Goal: Information Seeking & Learning: Learn about a topic

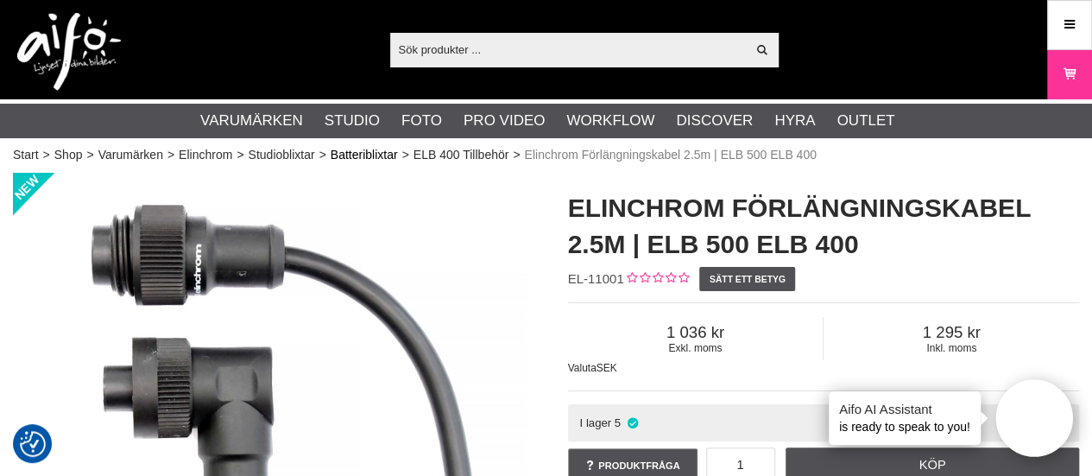
click at [348, 151] on link "Batteriblixtar" at bounding box center [364, 155] width 67 height 18
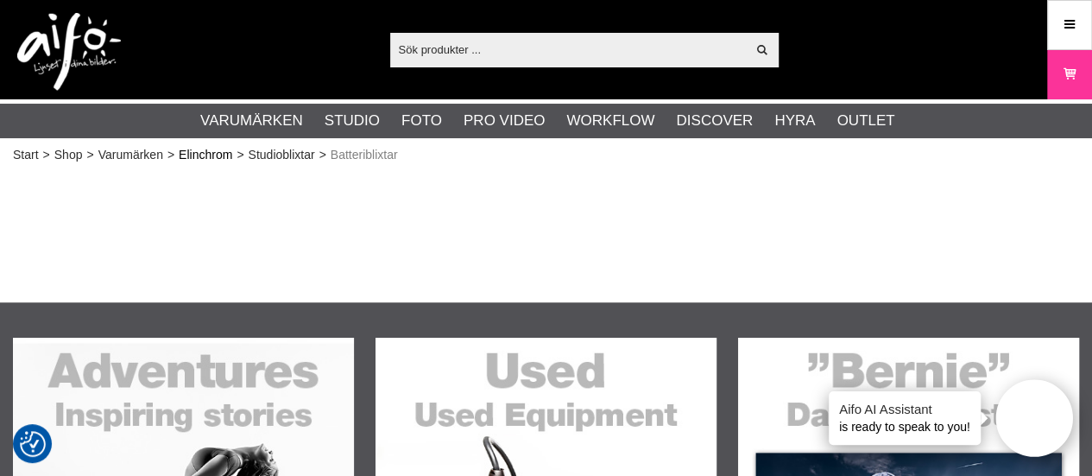
click at [199, 156] on link "Elinchrom" at bounding box center [206, 155] width 54 height 18
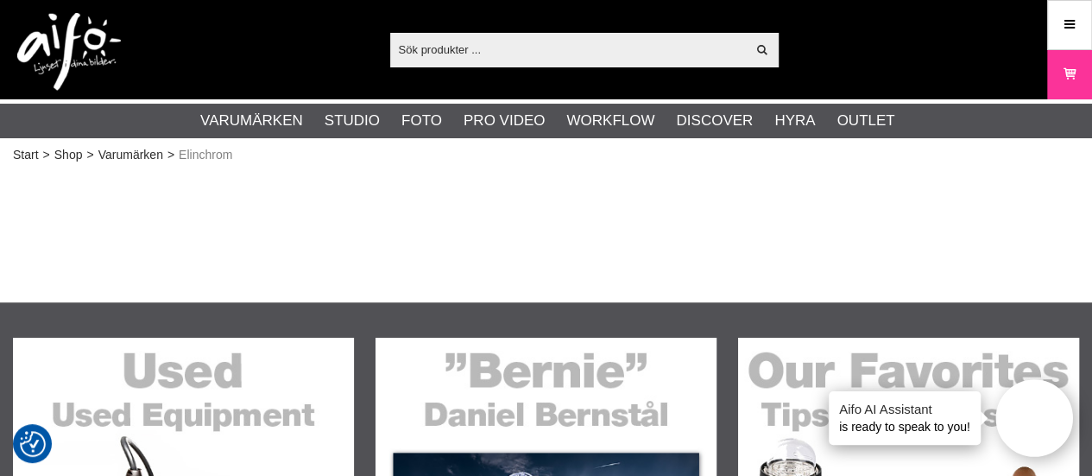
click at [203, 158] on span "Elinchrom" at bounding box center [206, 155] width 54 height 18
click at [131, 148] on link "Varumärken" at bounding box center [130, 155] width 65 height 18
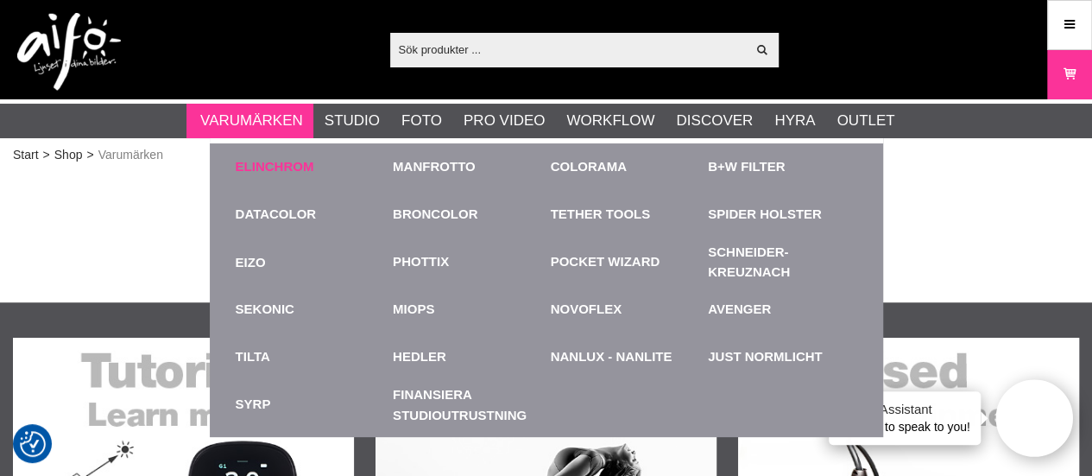
click at [280, 163] on link "Elinchrom" at bounding box center [275, 167] width 79 height 20
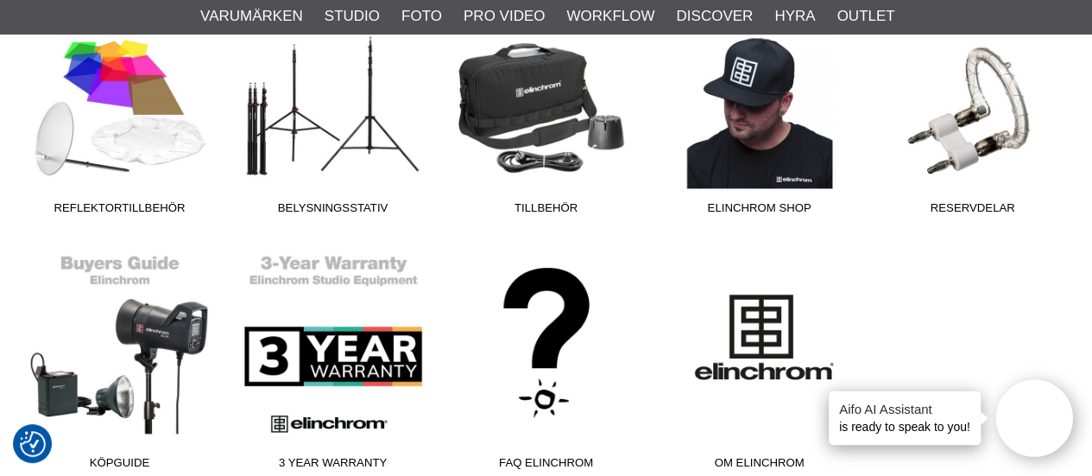
scroll to position [1067, 0]
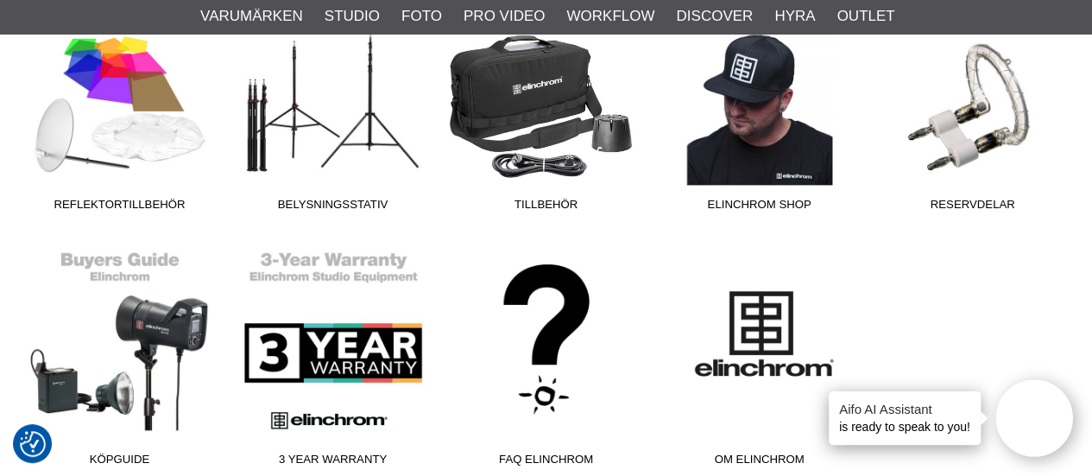
click at [545, 153] on link "Tillbehör" at bounding box center [545, 102] width 213 height 233
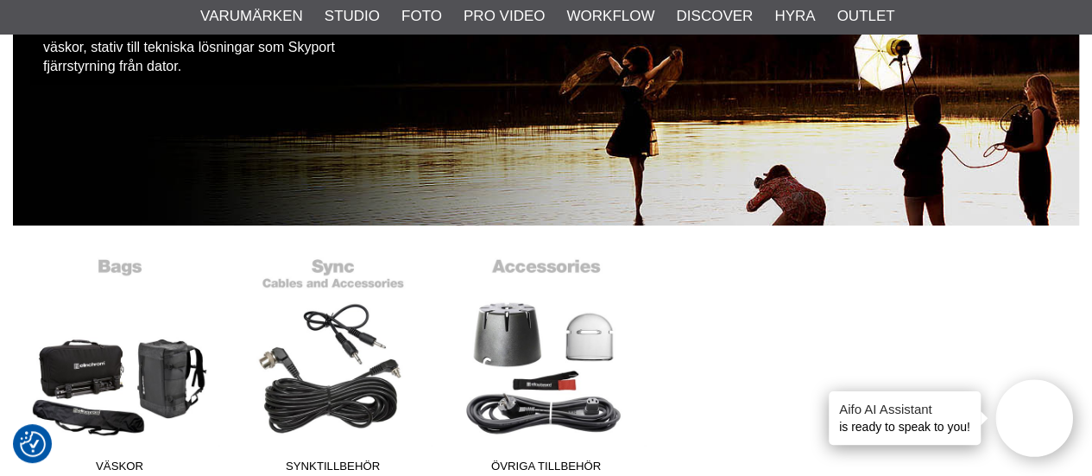
scroll to position [324, 0]
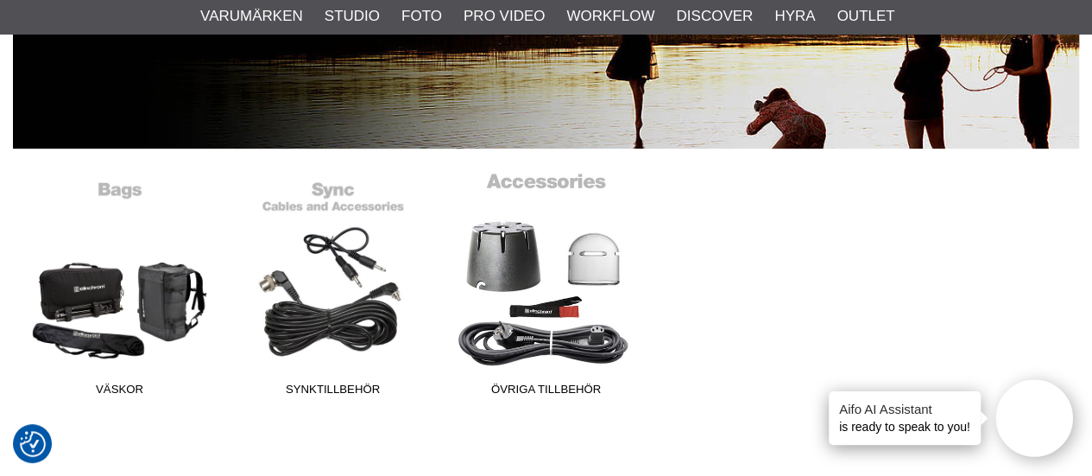
click at [559, 351] on link "Övriga tillbehör" at bounding box center [545, 287] width 213 height 233
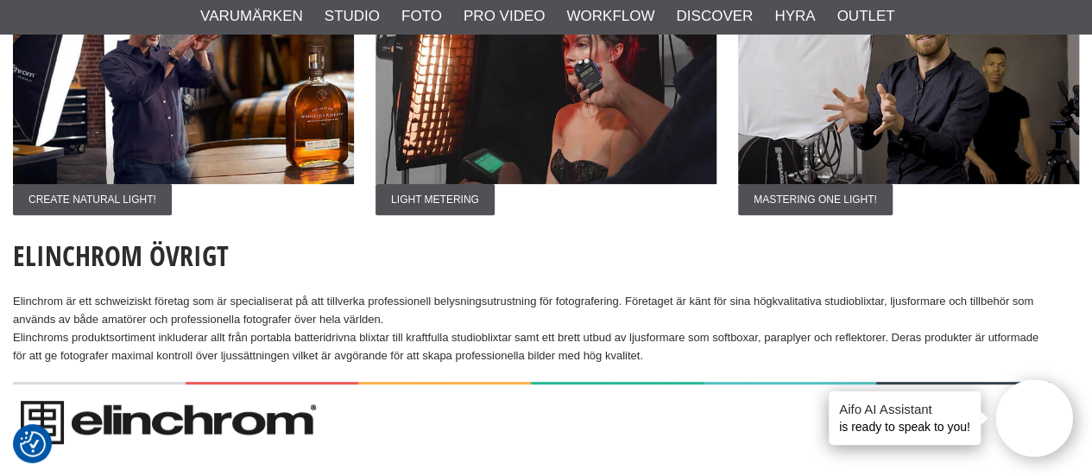
scroll to position [192, 0]
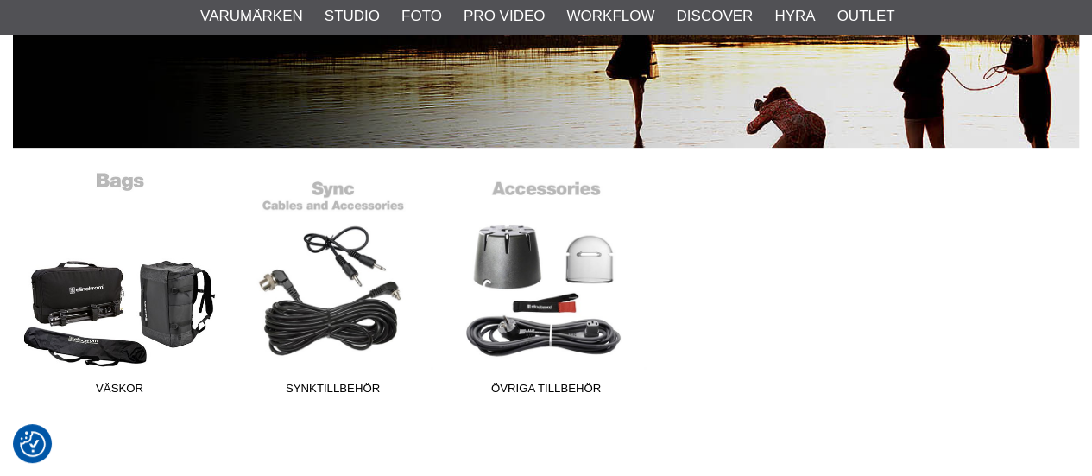
scroll to position [324, 0]
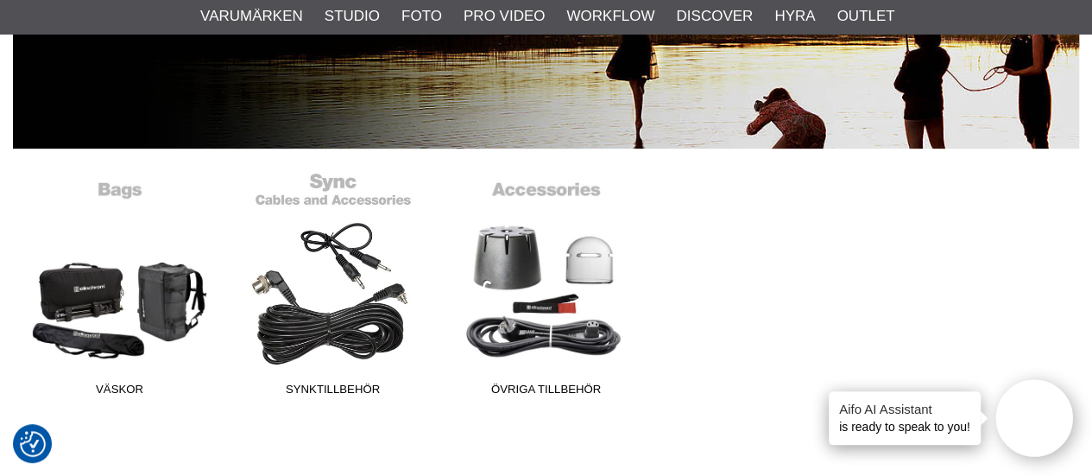
click at [318, 315] on link "Synktillbehör" at bounding box center [332, 287] width 213 height 233
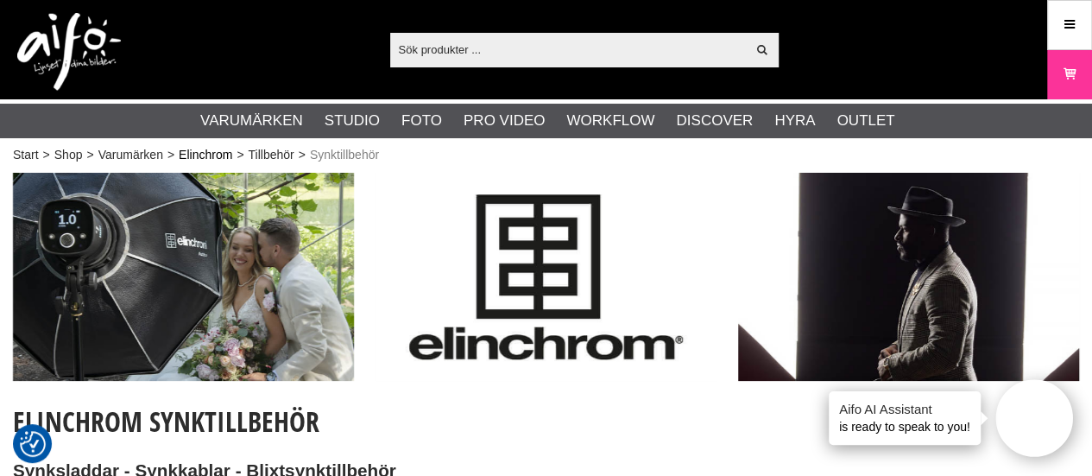
click at [193, 155] on link "Elinchrom" at bounding box center [206, 155] width 54 height 18
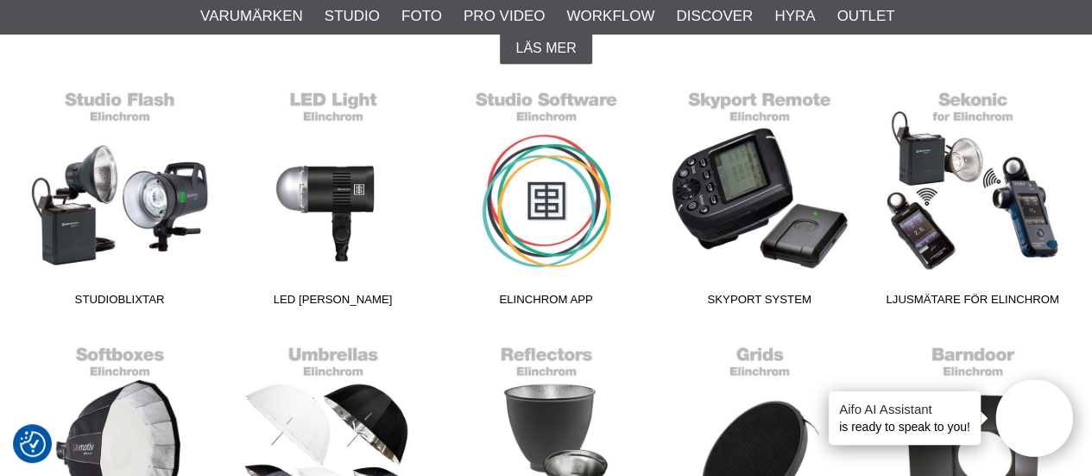
scroll to position [470, 0]
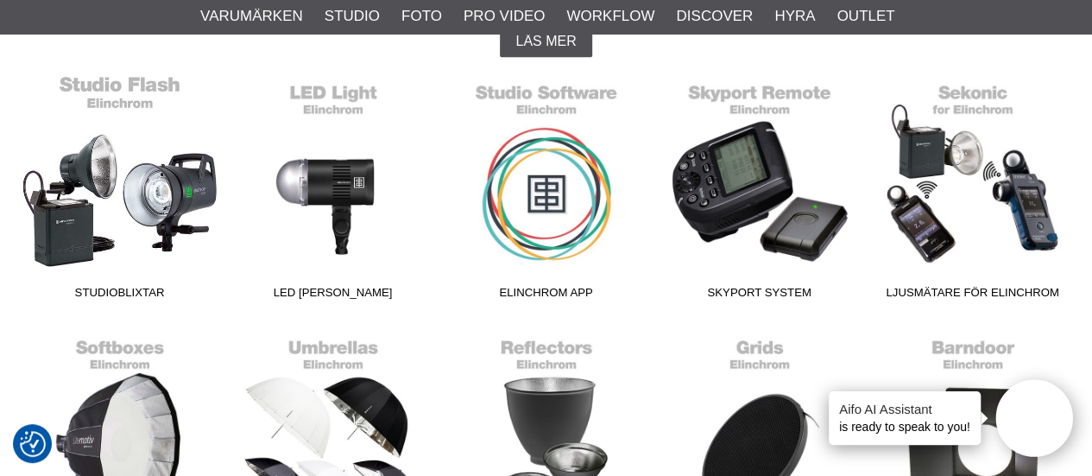
click at [129, 191] on link "Studioblixtar" at bounding box center [119, 190] width 213 height 233
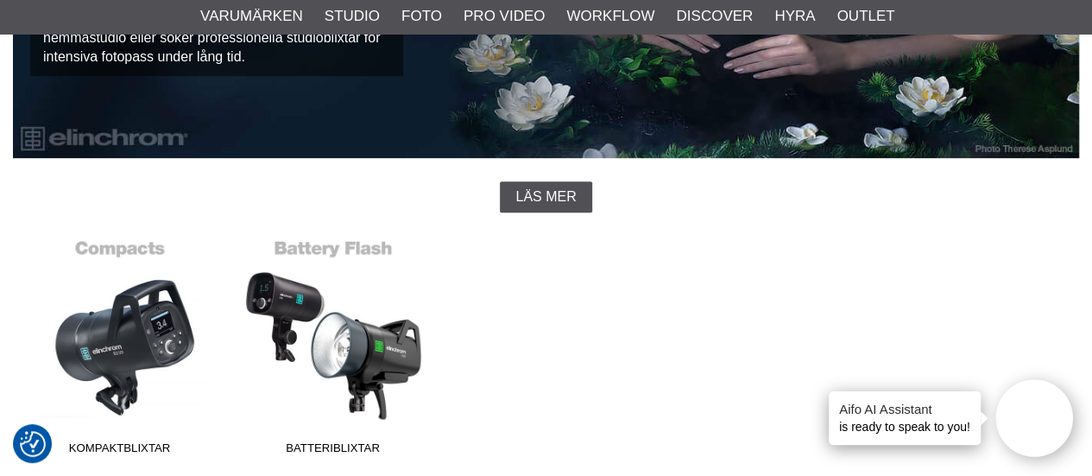
scroll to position [414, 0]
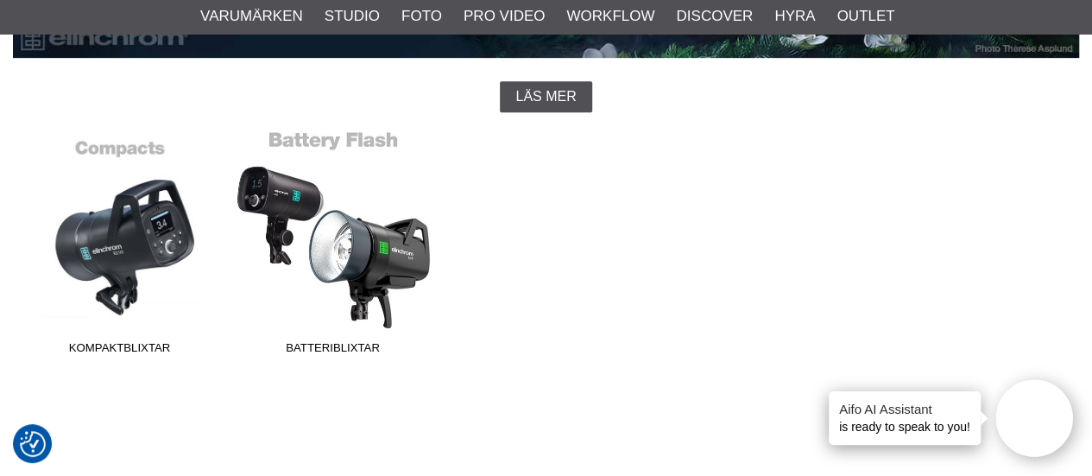
click at [347, 249] on link "Batteriblixtar" at bounding box center [332, 245] width 213 height 233
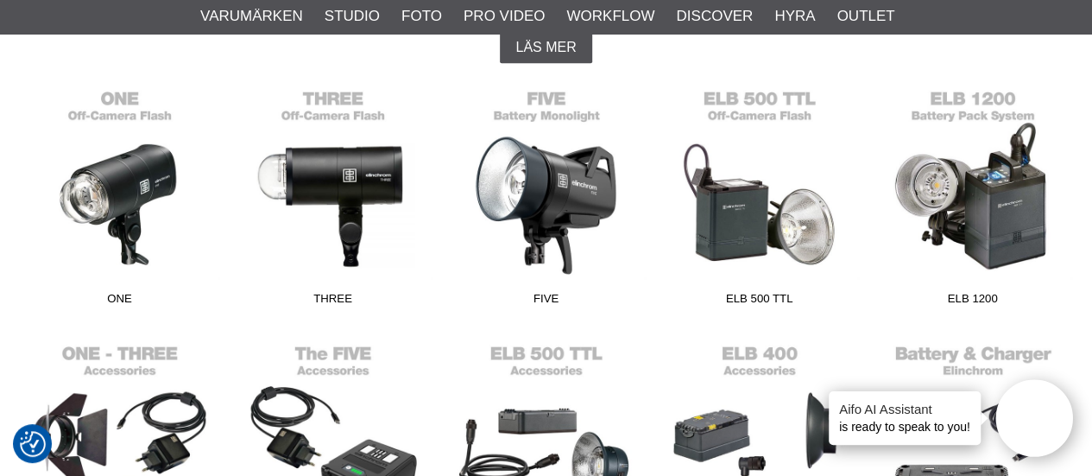
scroll to position [485, 0]
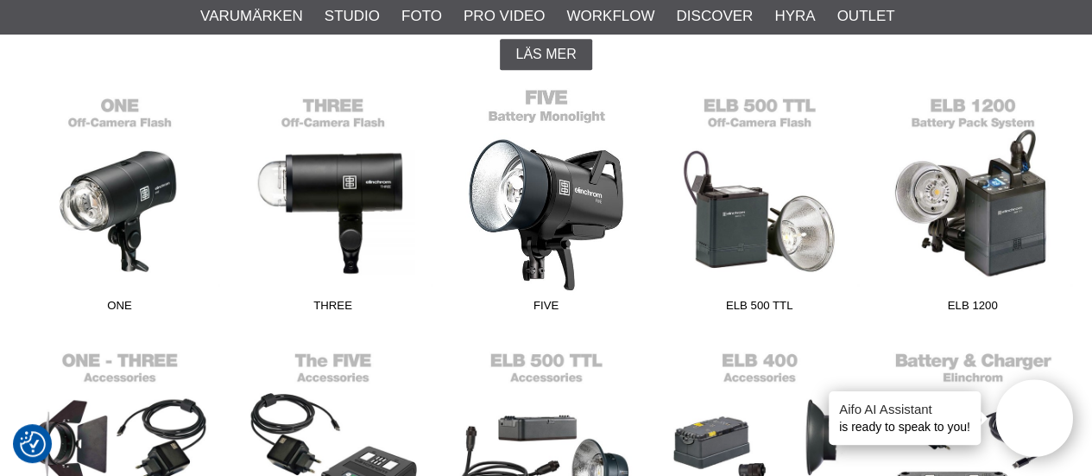
click at [561, 196] on link "FIVE" at bounding box center [545, 203] width 213 height 233
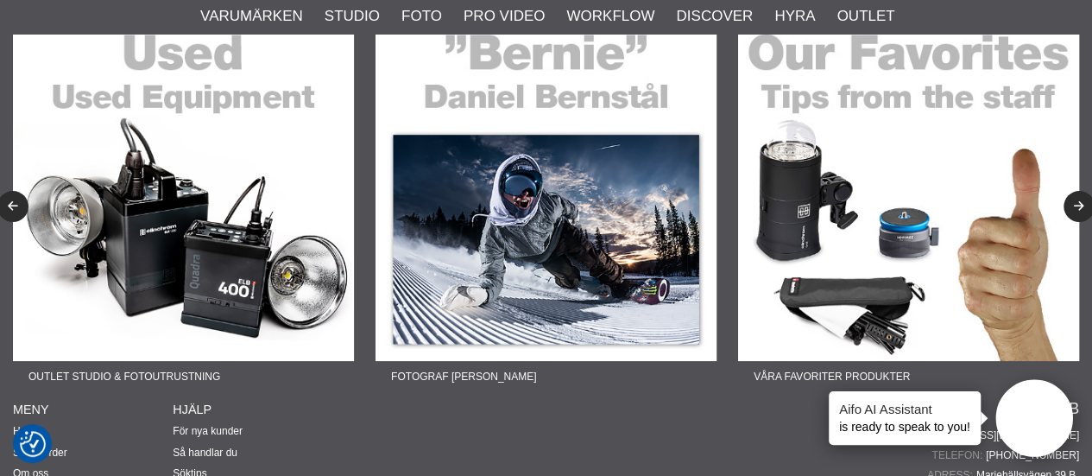
scroll to position [3142, 0]
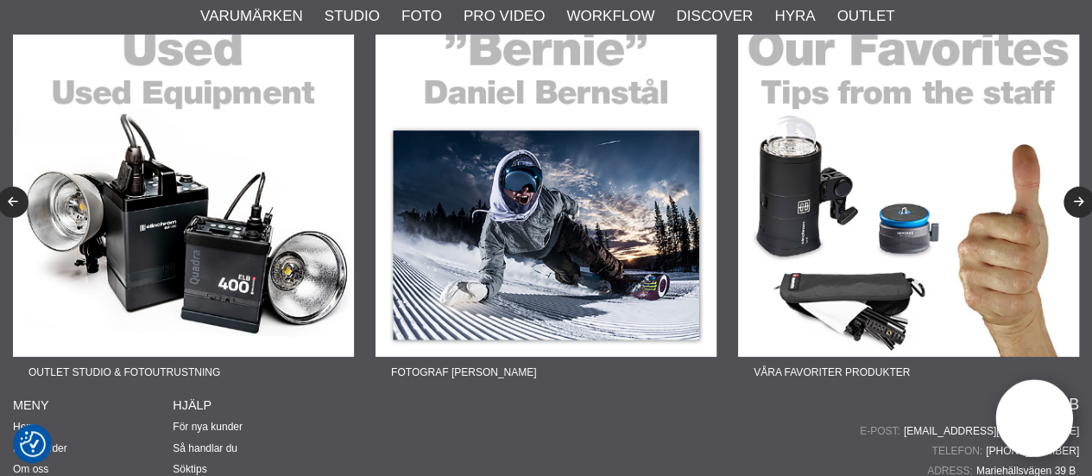
click at [900, 161] on img at bounding box center [908, 186] width 341 height 341
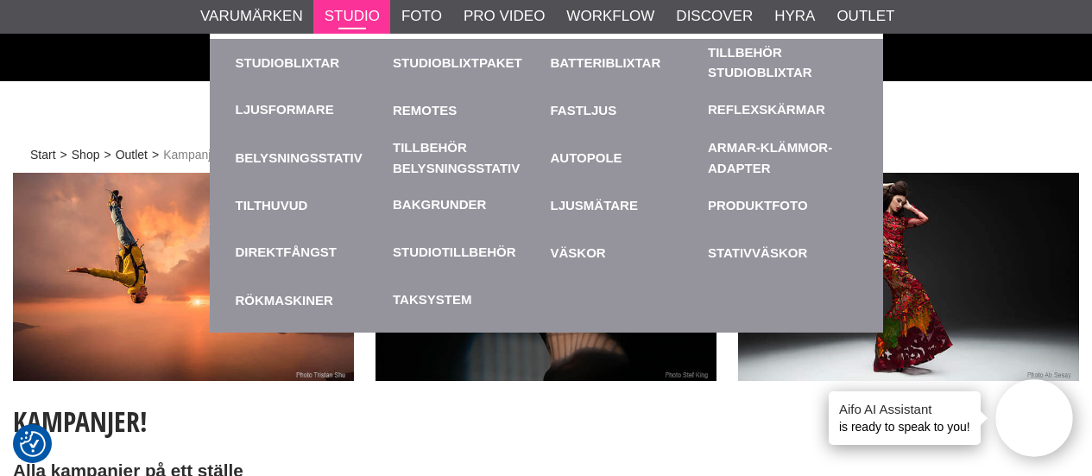
scroll to position [761, 0]
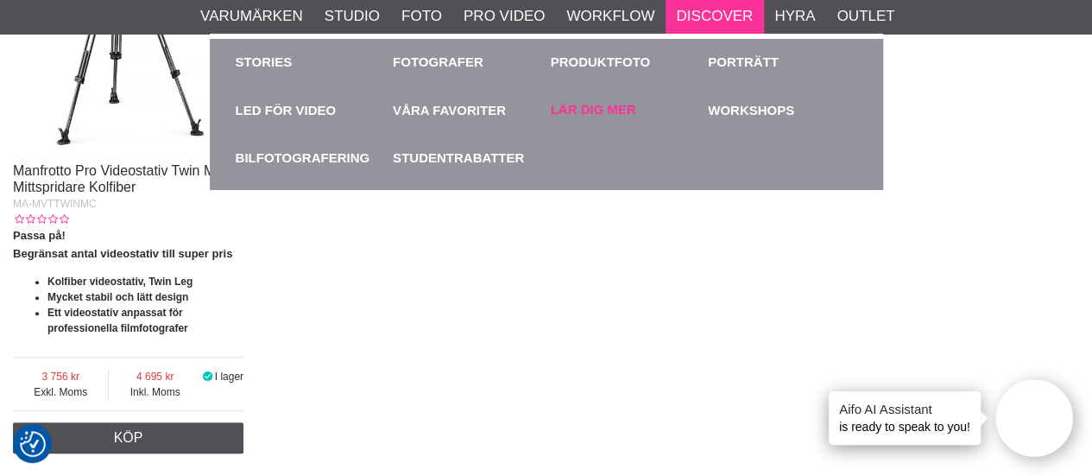
click at [577, 104] on link "Lär dig mer" at bounding box center [593, 110] width 85 height 20
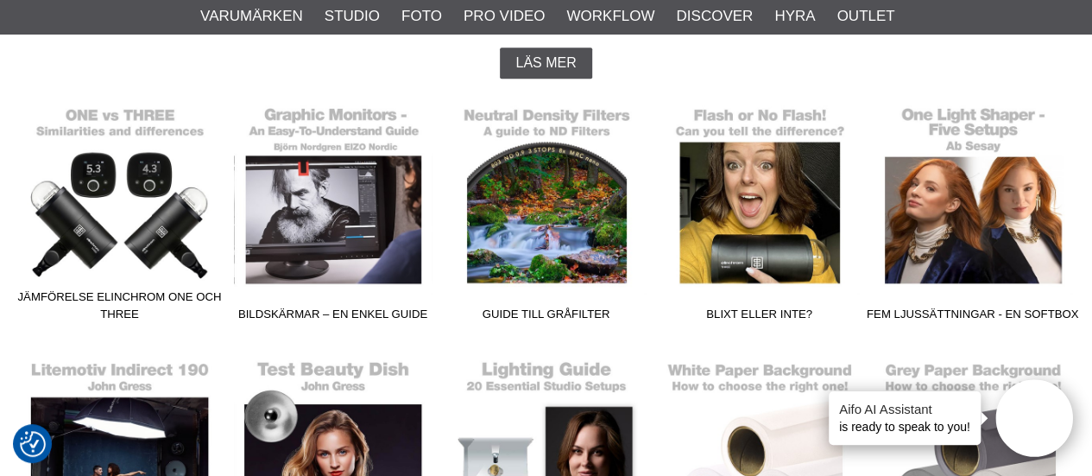
scroll to position [449, 0]
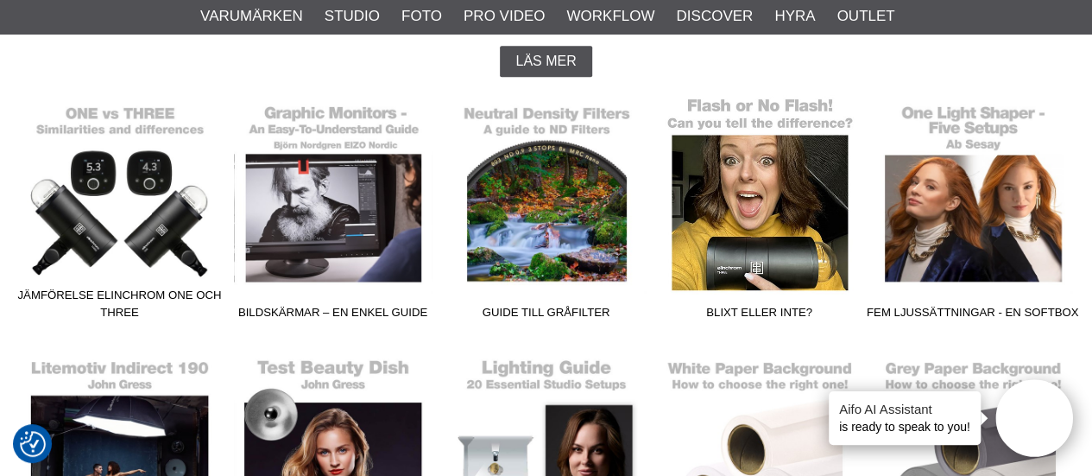
click at [760, 210] on link "Blixt eller inte?" at bounding box center [759, 210] width 213 height 233
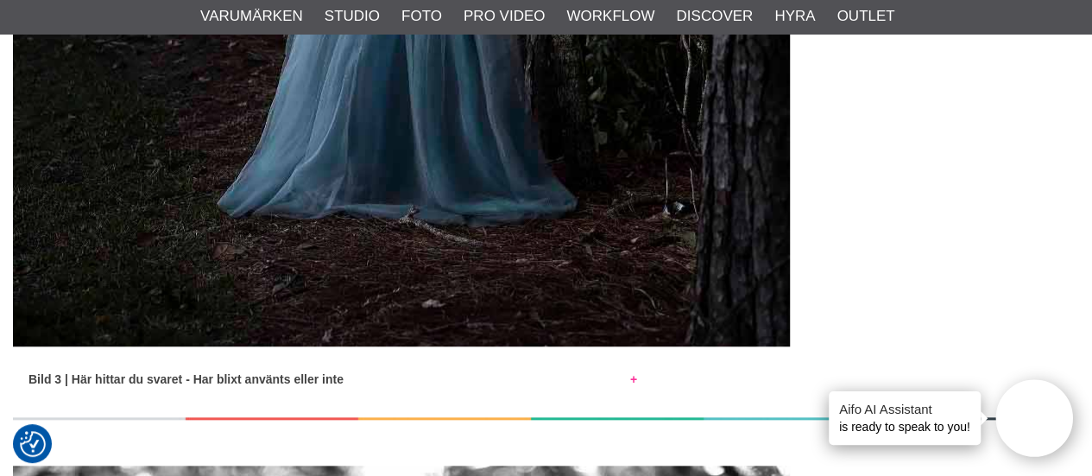
scroll to position [4040, 0]
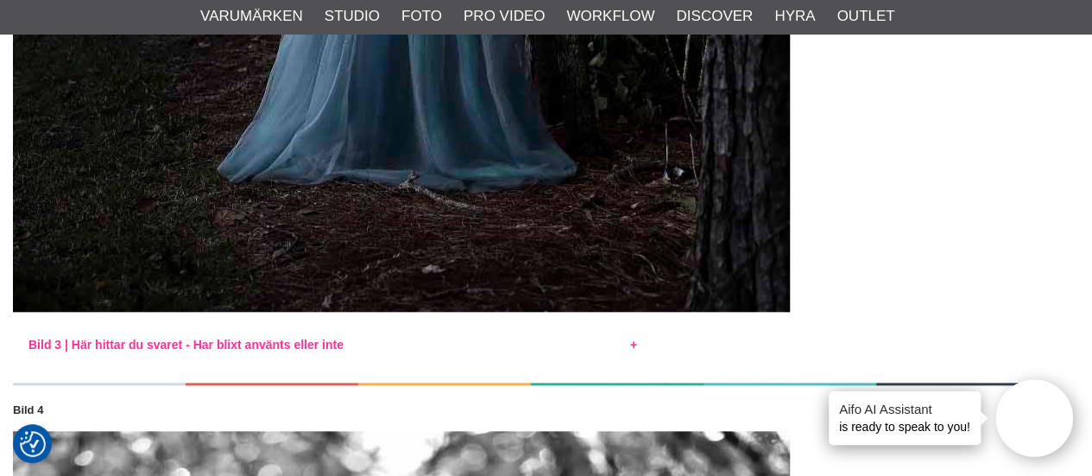
click at [633, 345] on button "Bild 3 | Här hittar du svaret - Har blixt använts eller inte" at bounding box center [333, 340] width 640 height 22
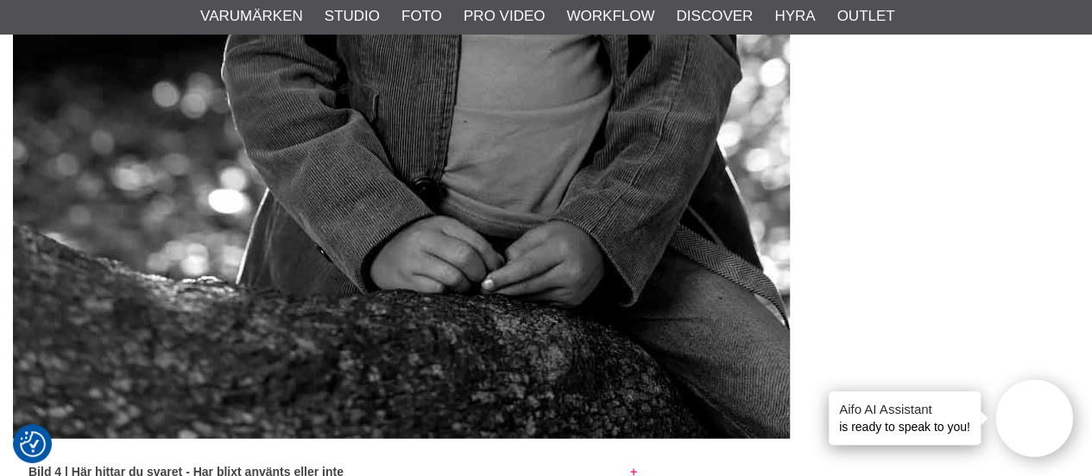
scroll to position [5283, 0]
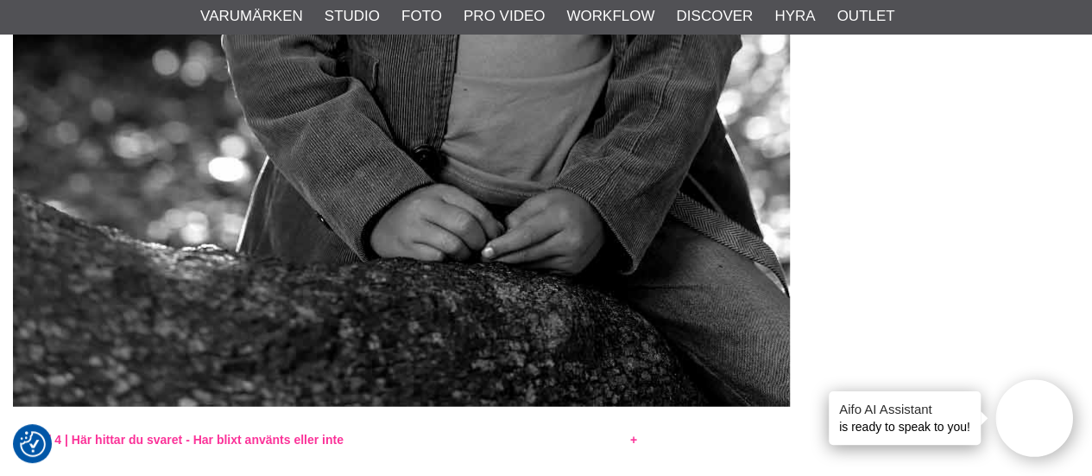
click at [635, 429] on button "Bild 4 | Här hittar du svaret - Har blixt använts eller inte" at bounding box center [333, 435] width 640 height 22
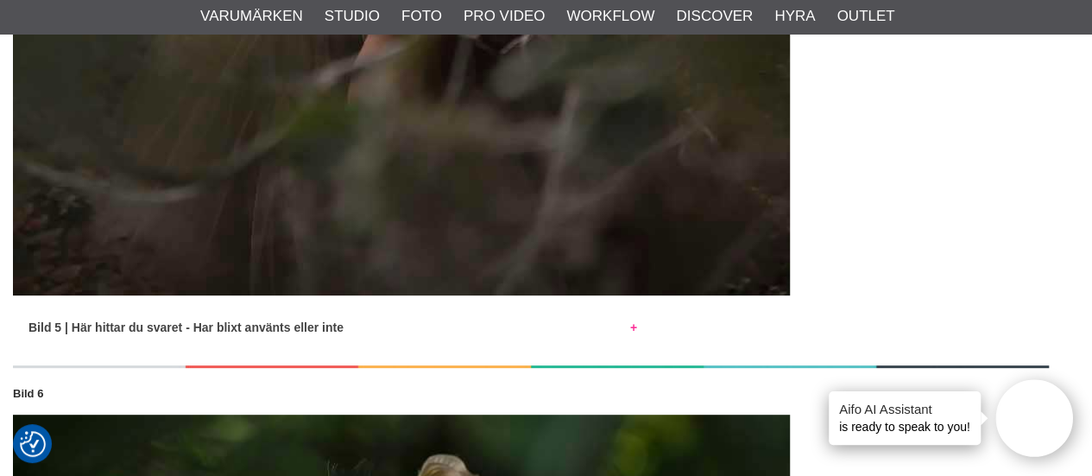
scroll to position [6768, 0]
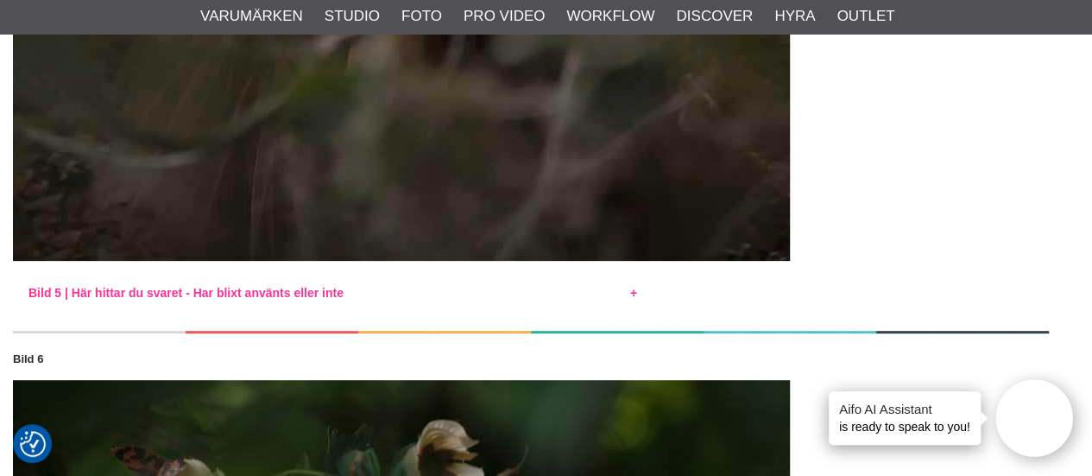
click at [632, 292] on button "Bild 5 | Här hittar du svaret - Har blixt använts eller inte" at bounding box center [333, 288] width 640 height 22
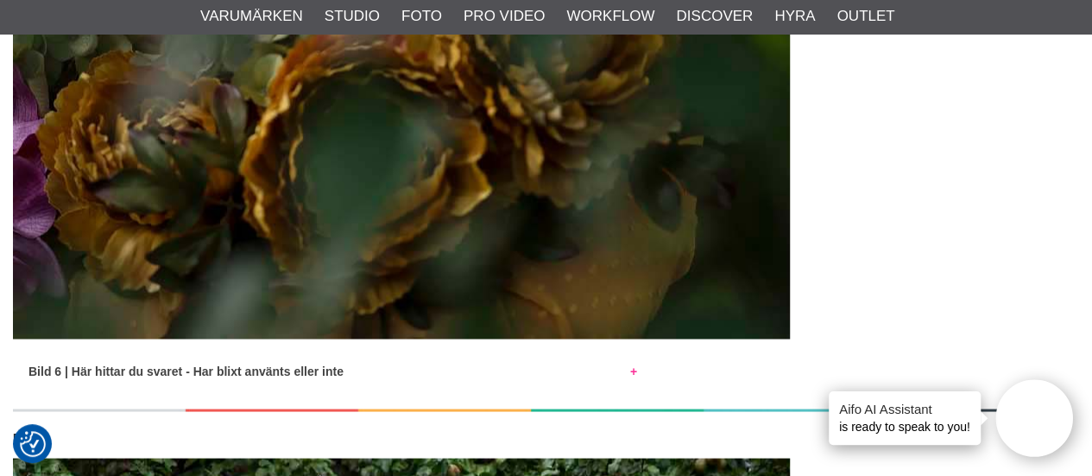
scroll to position [8046, 0]
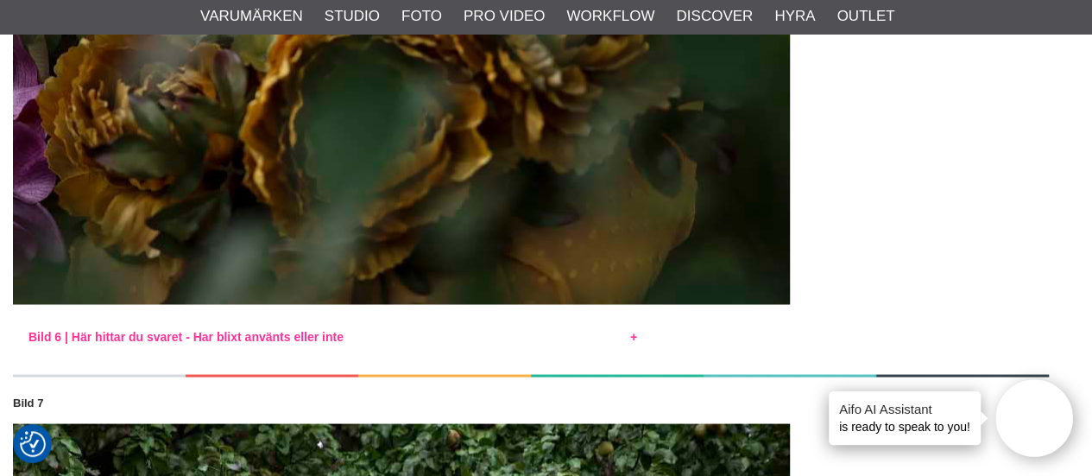
click at [636, 331] on button "Bild 6 | Här hittar du svaret - Har blixt använts eller inte" at bounding box center [333, 331] width 640 height 22
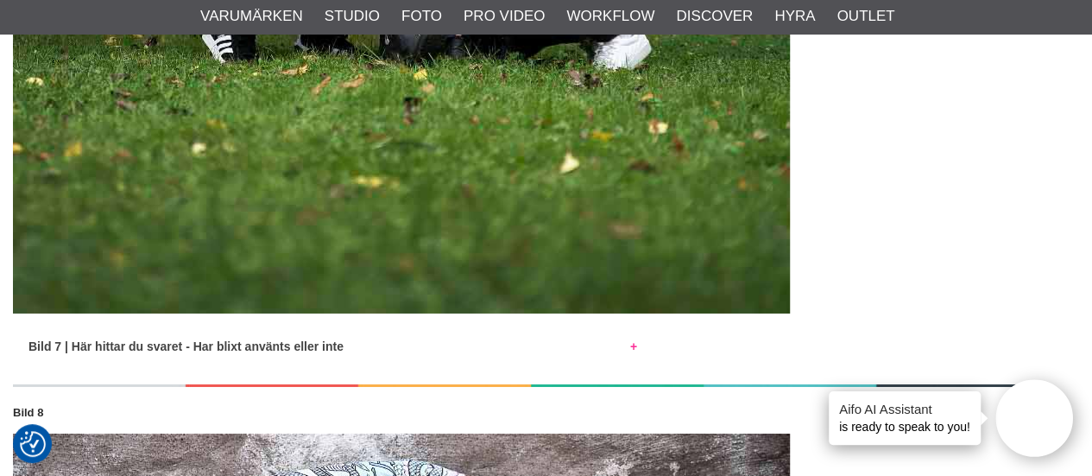
scroll to position [9358, 0]
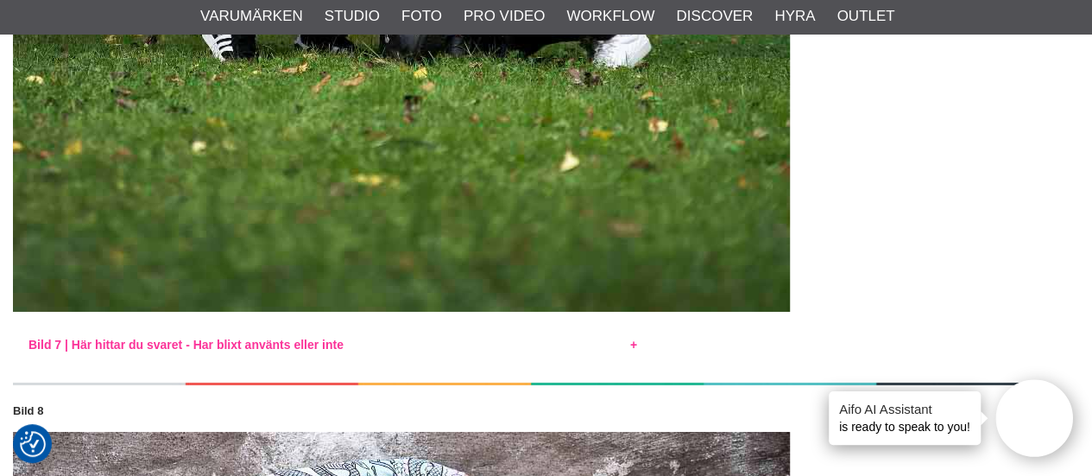
click at [630, 343] on button "Bild 7 | Här hittar du svaret - Har blixt använts eller inte" at bounding box center [333, 340] width 640 height 22
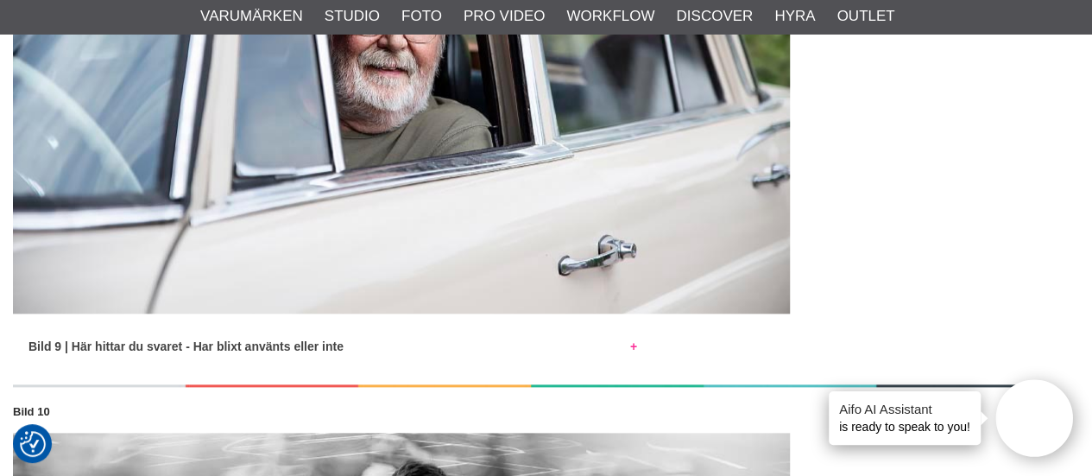
scroll to position [10670, 0]
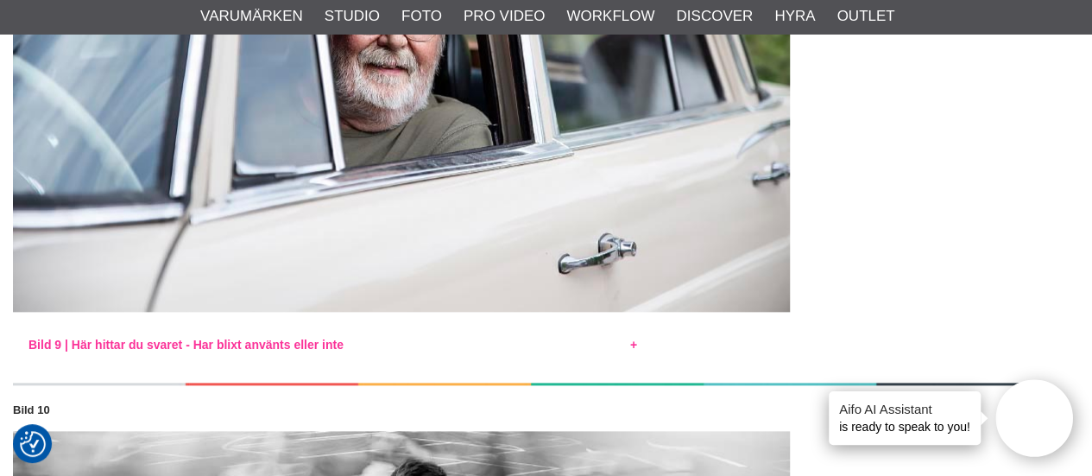
click at [628, 345] on button "Bild 9 | Här hittar du svaret - Har blixt använts eller inte" at bounding box center [333, 340] width 640 height 22
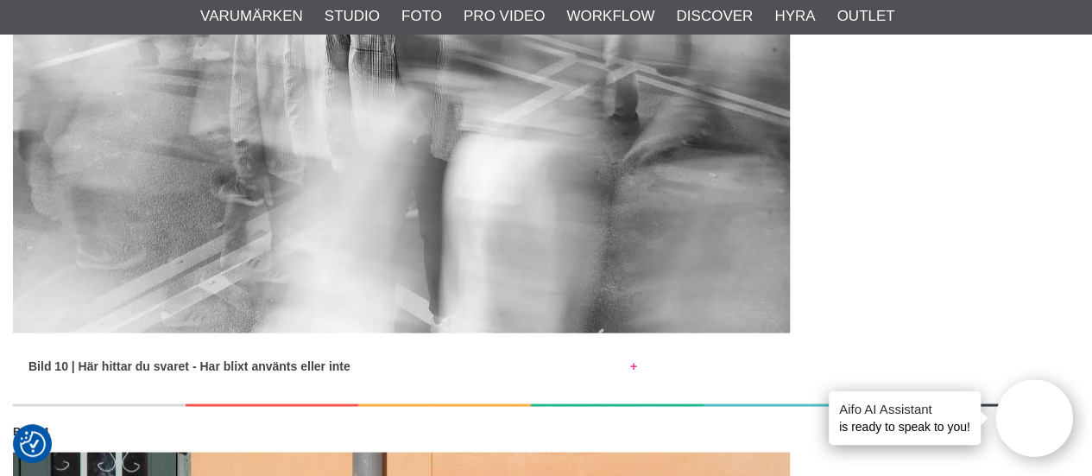
scroll to position [11326, 0]
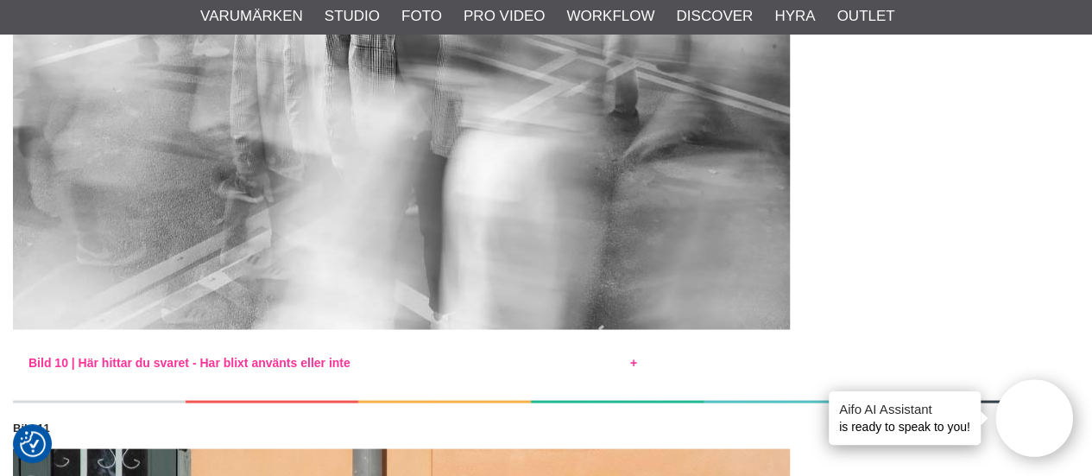
click at [637, 351] on button "Bild 10 | Här hittar du svaret - Har blixt använts eller inte" at bounding box center [333, 357] width 640 height 22
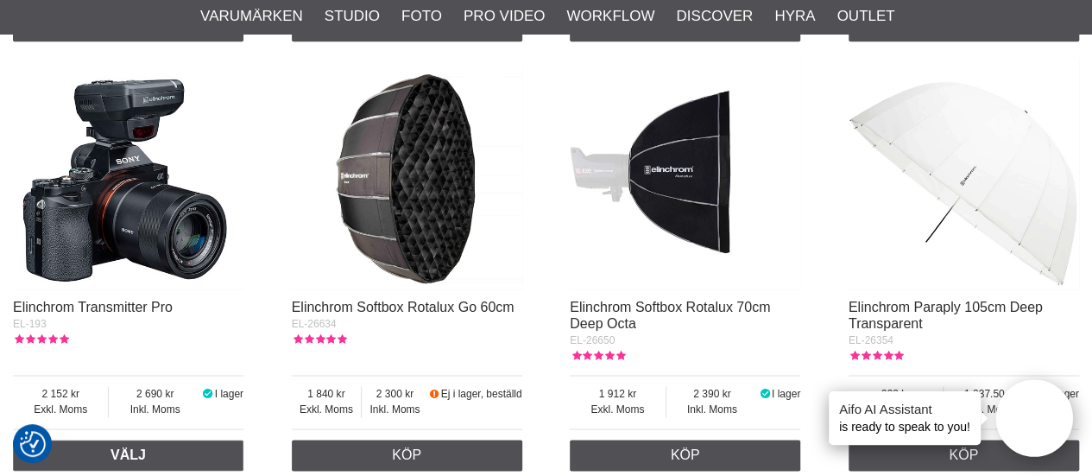
scroll to position [14019, 0]
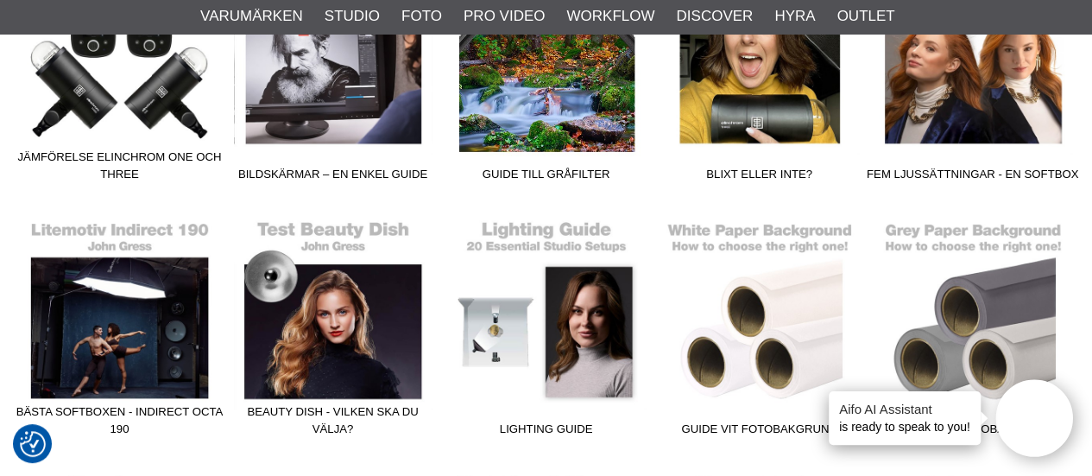
scroll to position [552, 0]
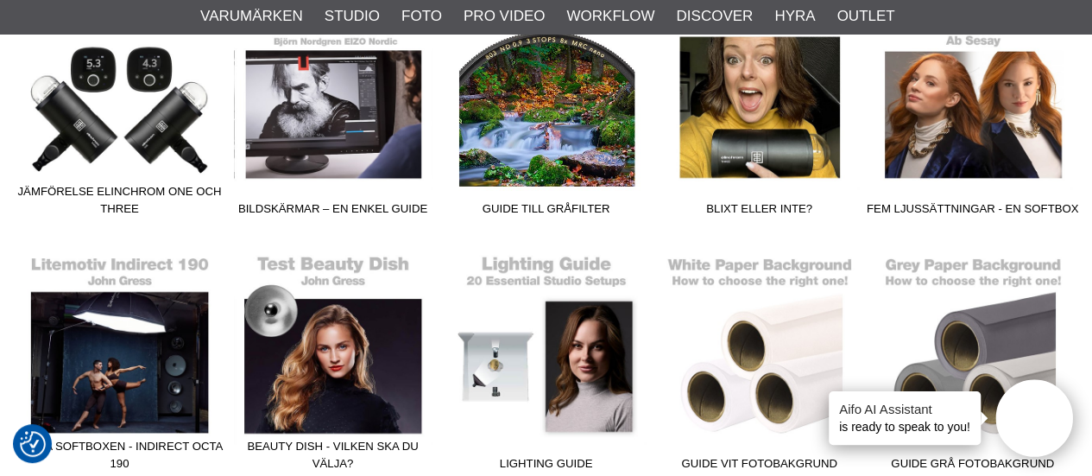
click at [539, 129] on link "Guide till Gråfilter" at bounding box center [545, 107] width 213 height 233
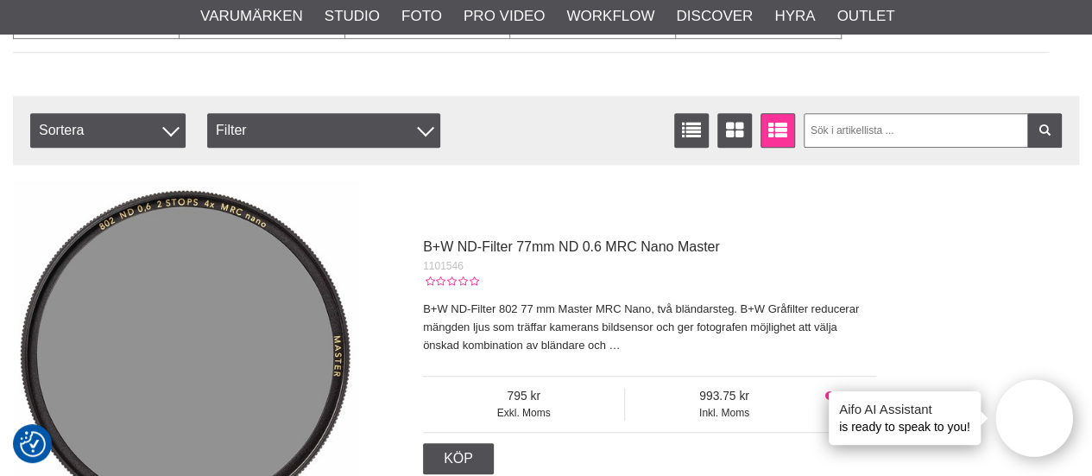
scroll to position [3936, 0]
